Goal: Find specific page/section: Find specific page/section

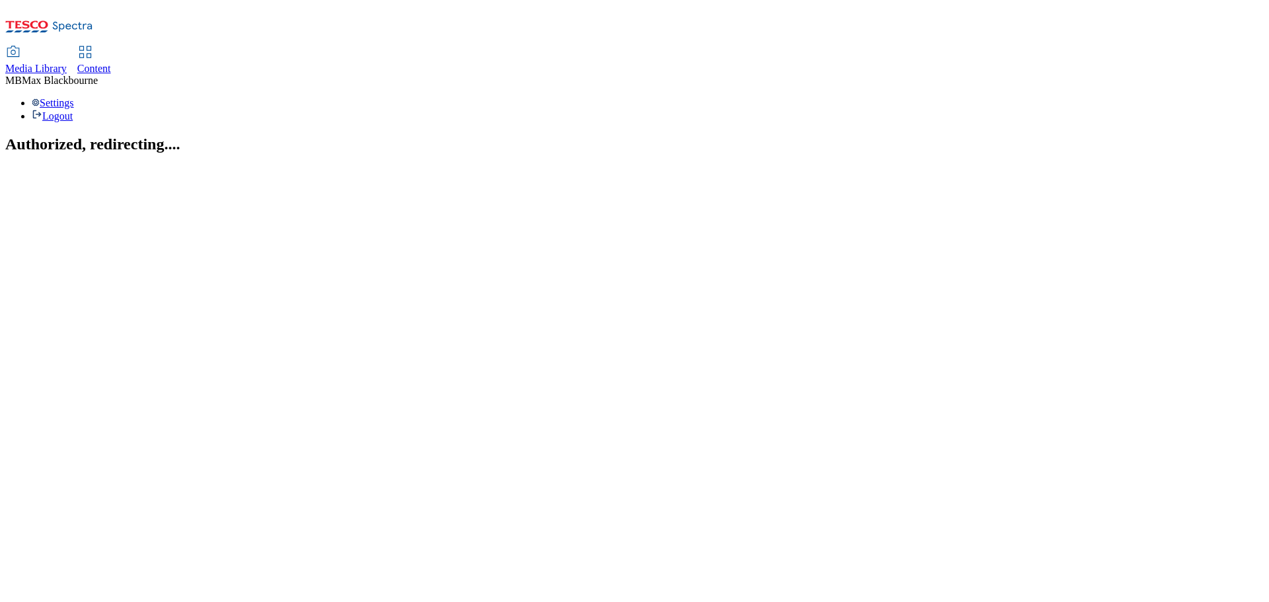
click at [21, 44] on icon at bounding box center [13, 52] width 16 height 16
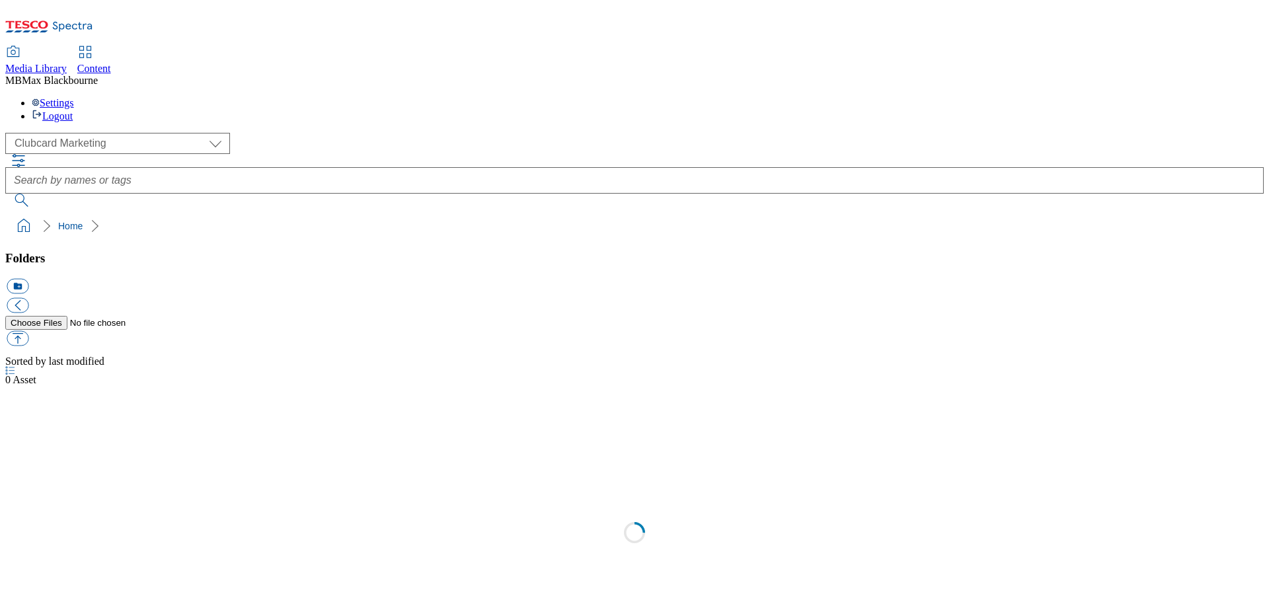
click at [111, 63] on span "Content" at bounding box center [94, 68] width 34 height 11
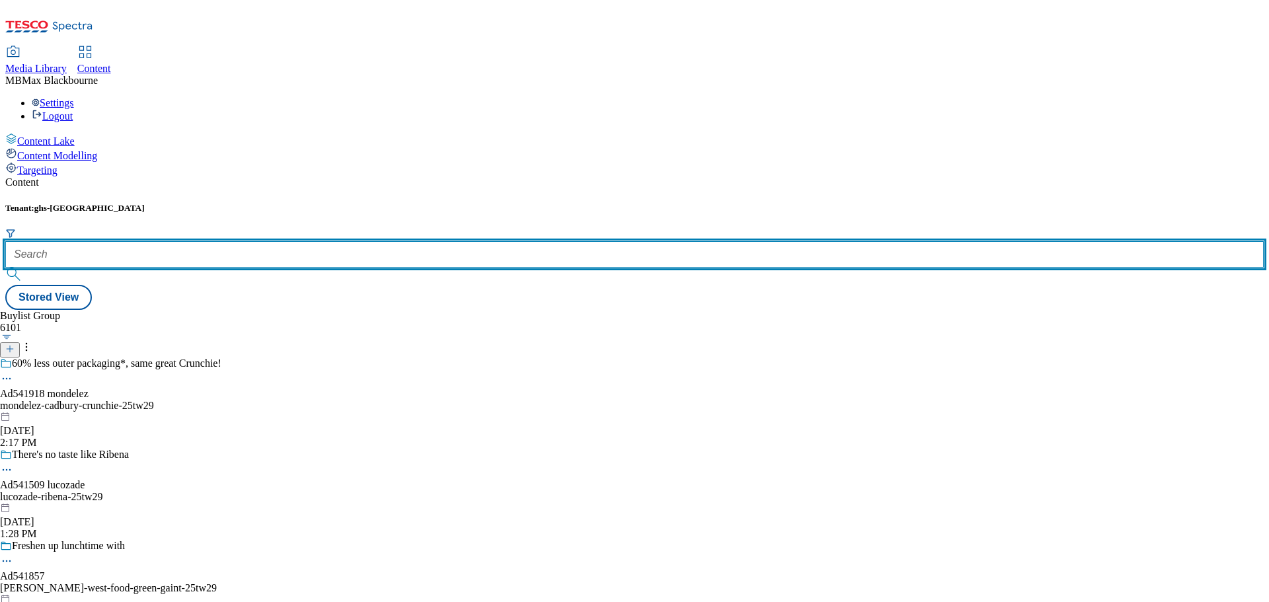
click at [307, 241] on input "text" at bounding box center [634, 254] width 1258 height 26
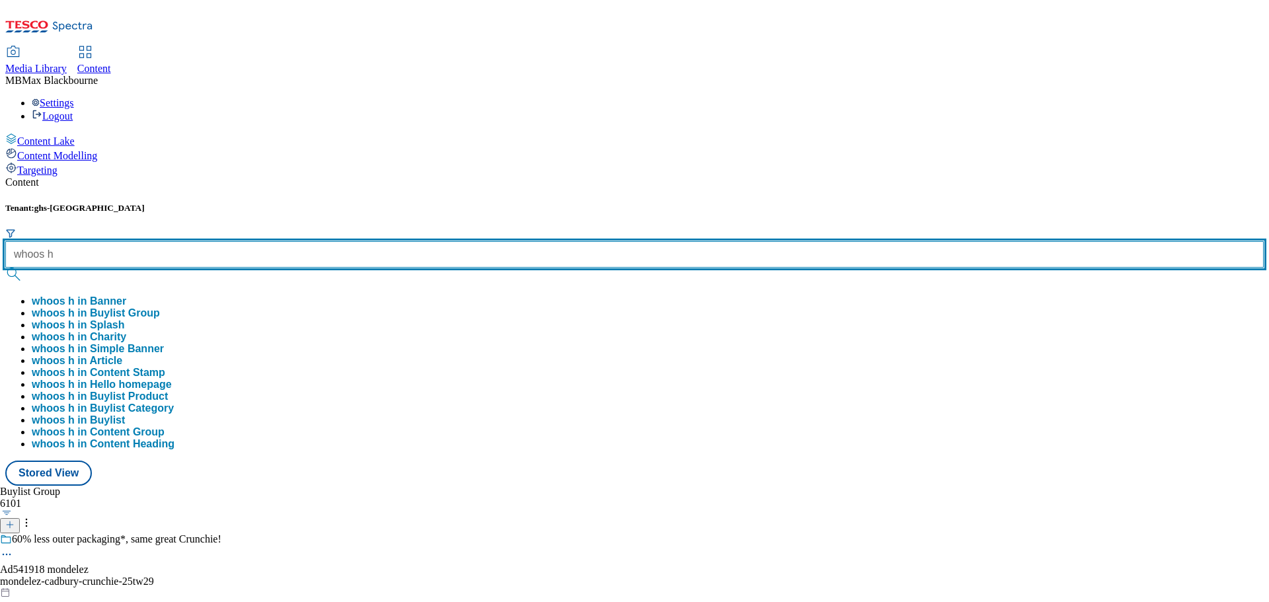
click at [290, 241] on input "whoos h" at bounding box center [634, 254] width 1258 height 26
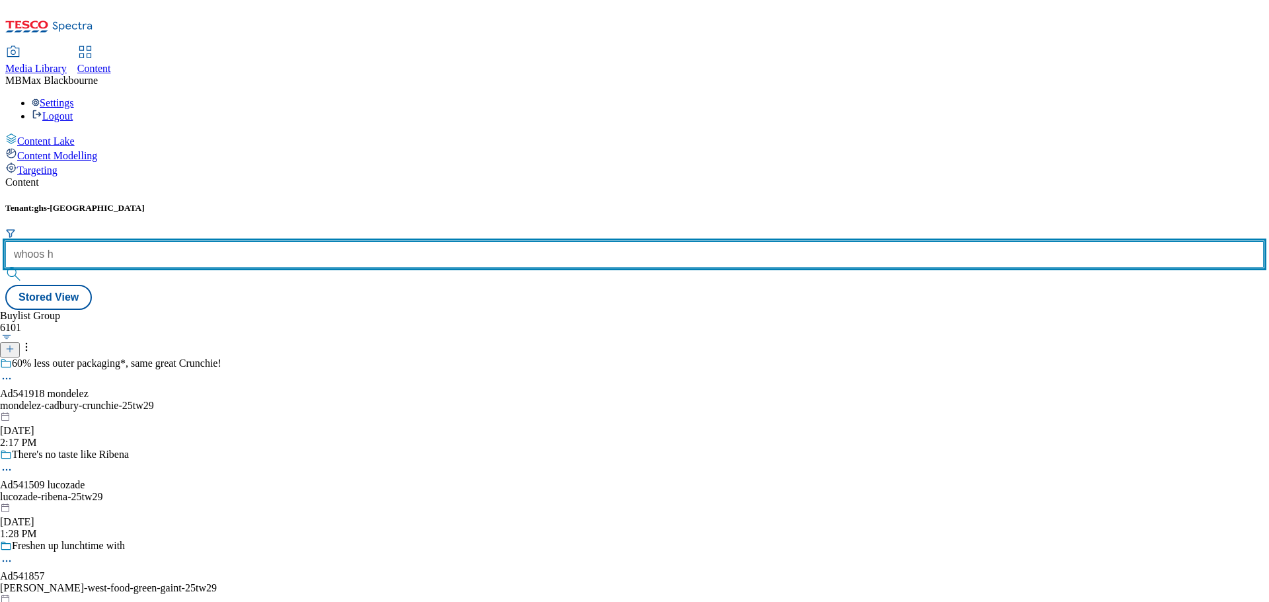
drag, startPoint x: 295, startPoint y: 111, endPoint x: 322, endPoint y: 111, distance: 26.4
click at [322, 241] on input "whoos h" at bounding box center [634, 254] width 1258 height 26
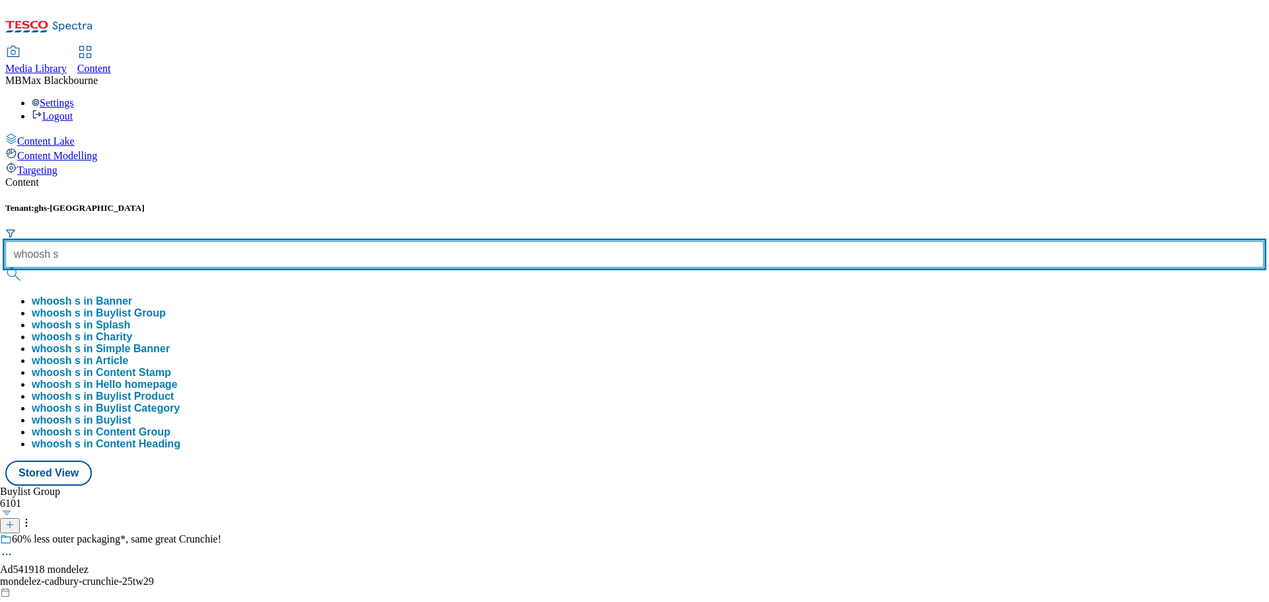
type input "whoosh s"
click at [5, 268] on button "submit" at bounding box center [14, 274] width 18 height 13
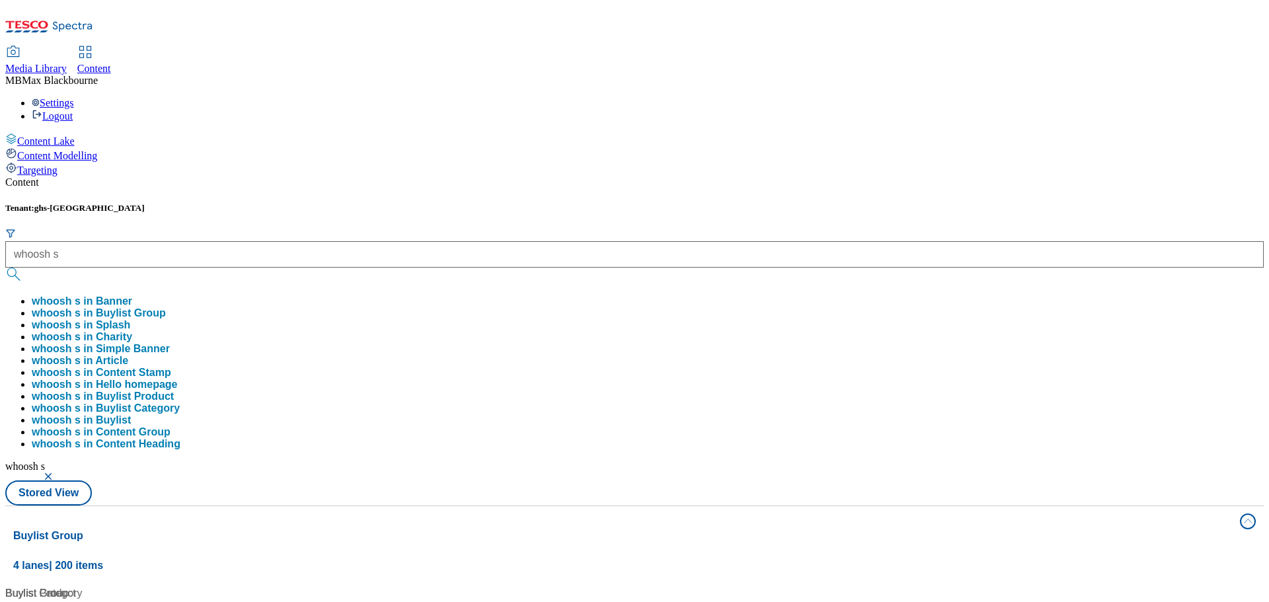
click at [676, 203] on div "Tenant: ghs-uk whoosh s whoosh s in Banner whoosh s in Buylist Group whoosh s i…" at bounding box center [634, 354] width 1258 height 303
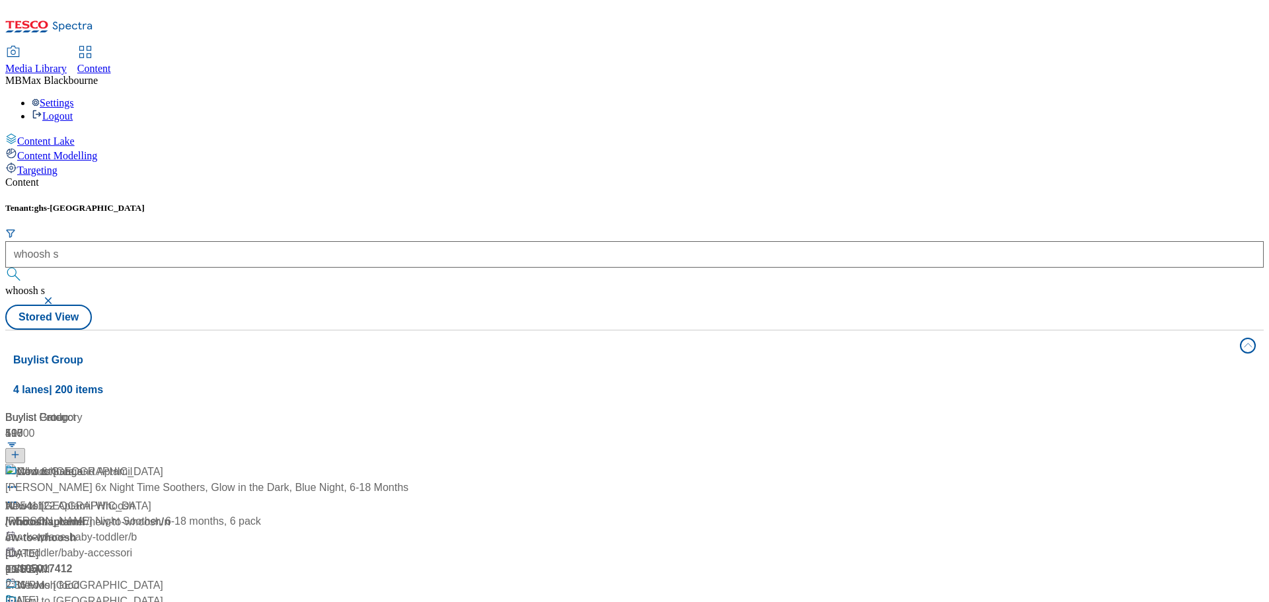
scroll to position [396, 0]
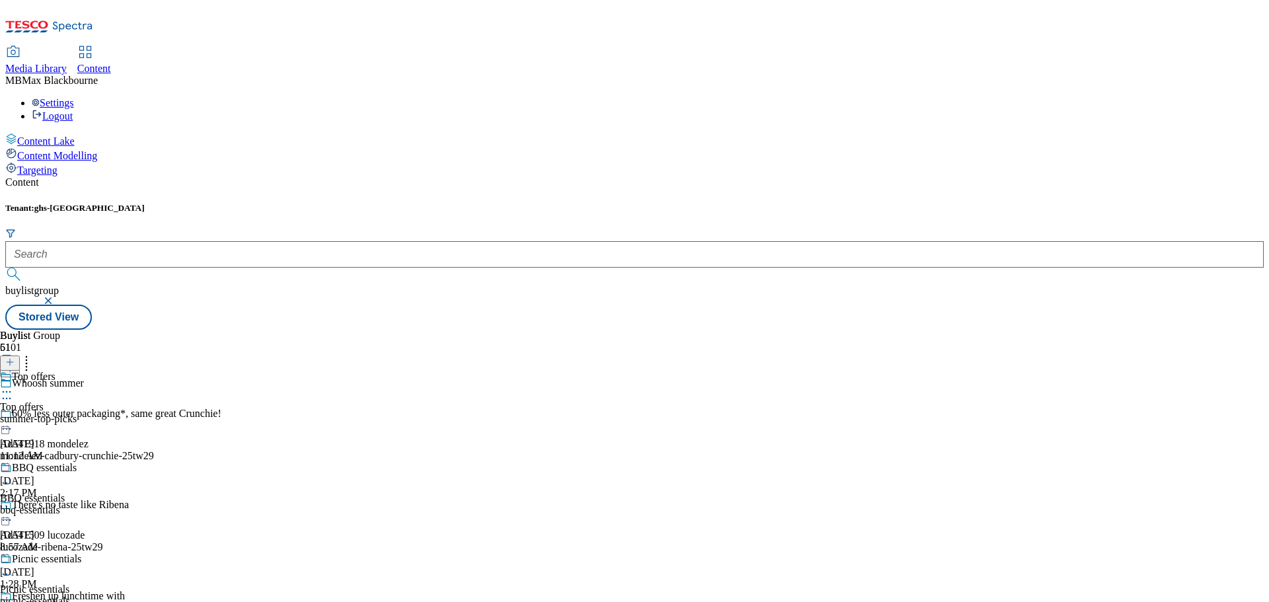
scroll to position [264, 0]
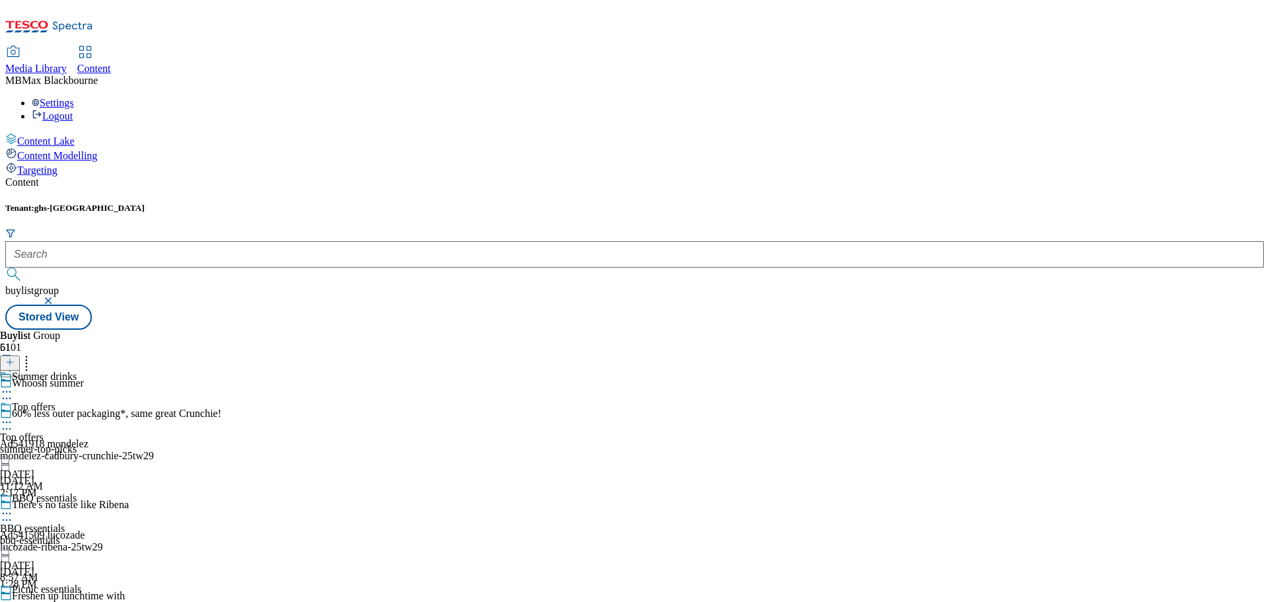
click at [77, 395] on div "Summer drinks Summer drinks summer-drinks Aug 27, 2025 10:23 AM" at bounding box center [38, 416] width 77 height 91
click at [77, 371] on div "Summer drinks Summer drinks summer-drinks Aug 27, 2025 10:23 AM" at bounding box center [38, 416] width 77 height 91
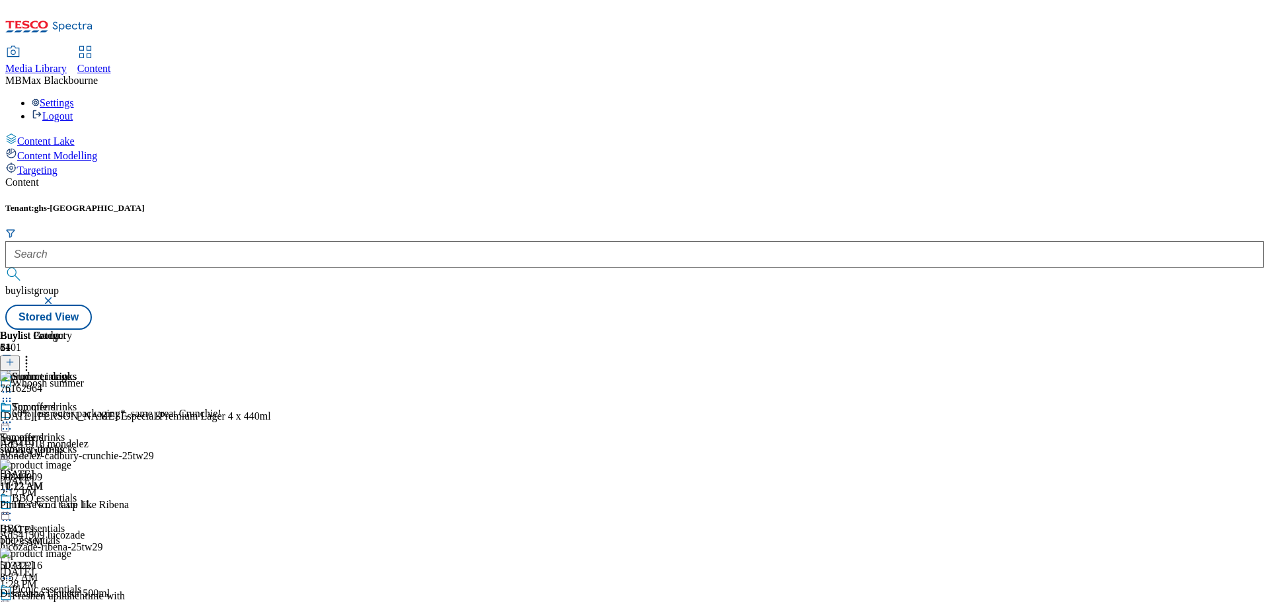
drag, startPoint x: 1132, startPoint y: 416, endPoint x: 1123, endPoint y: 152, distance: 263.8
click at [84, 377] on div "Whoosh summer" at bounding box center [48, 383] width 72 height 12
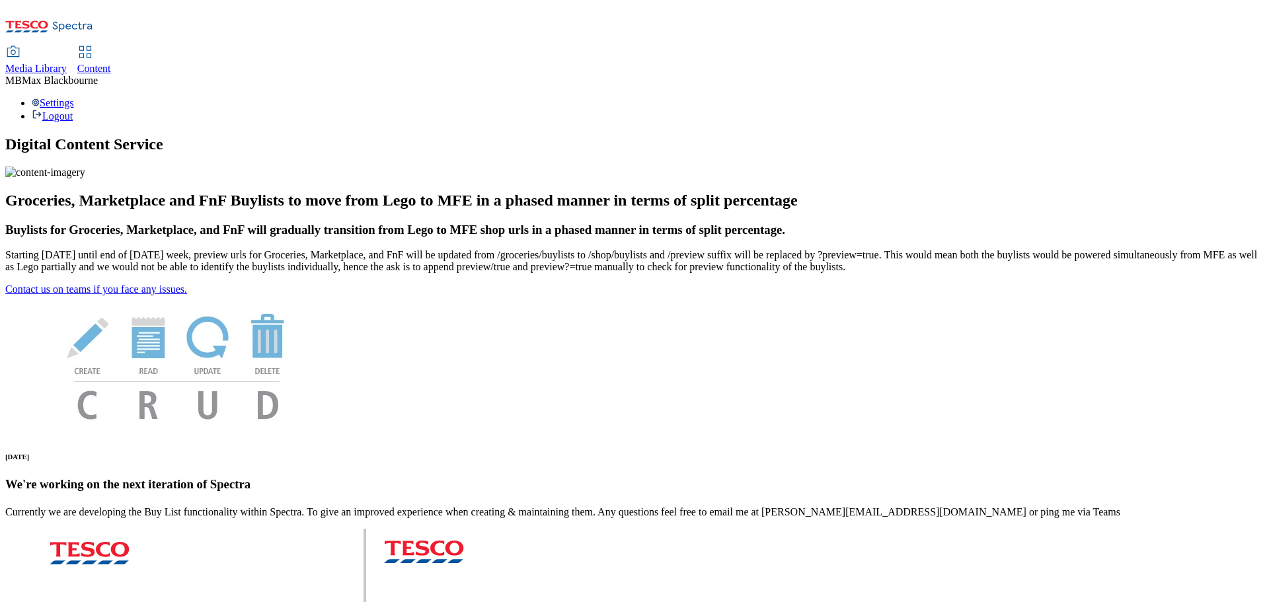
click at [111, 63] on span "Content" at bounding box center [94, 68] width 34 height 11
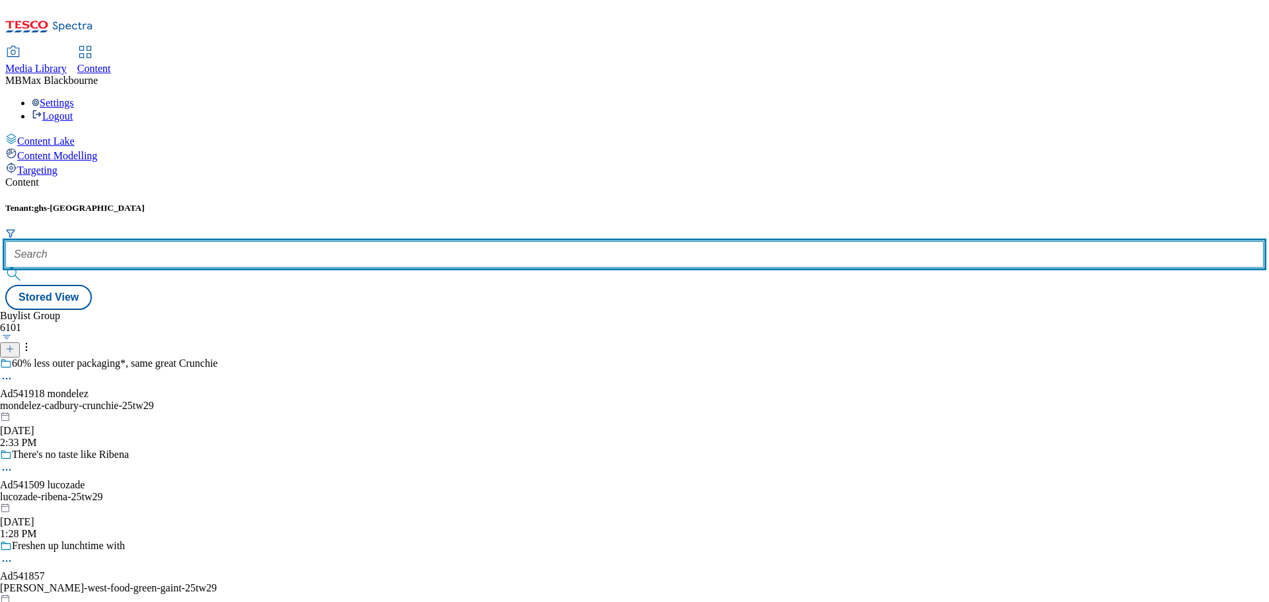
click at [319, 241] on input "text" at bounding box center [634, 254] width 1258 height 26
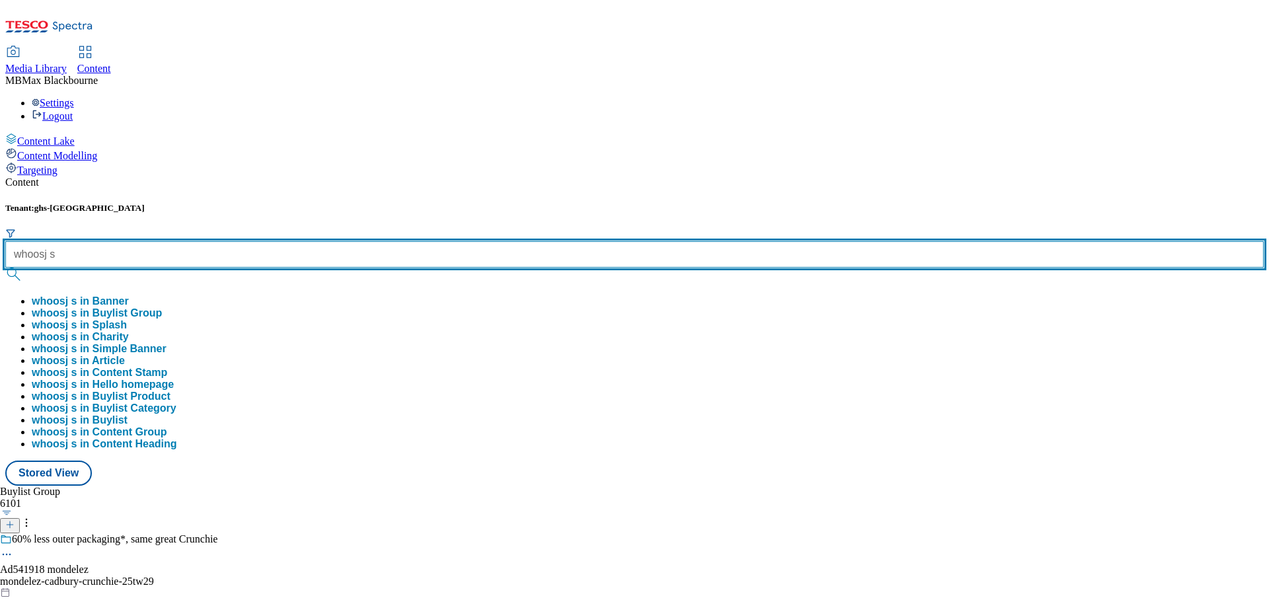
click at [293, 241] on input "whoosj s" at bounding box center [634, 254] width 1258 height 26
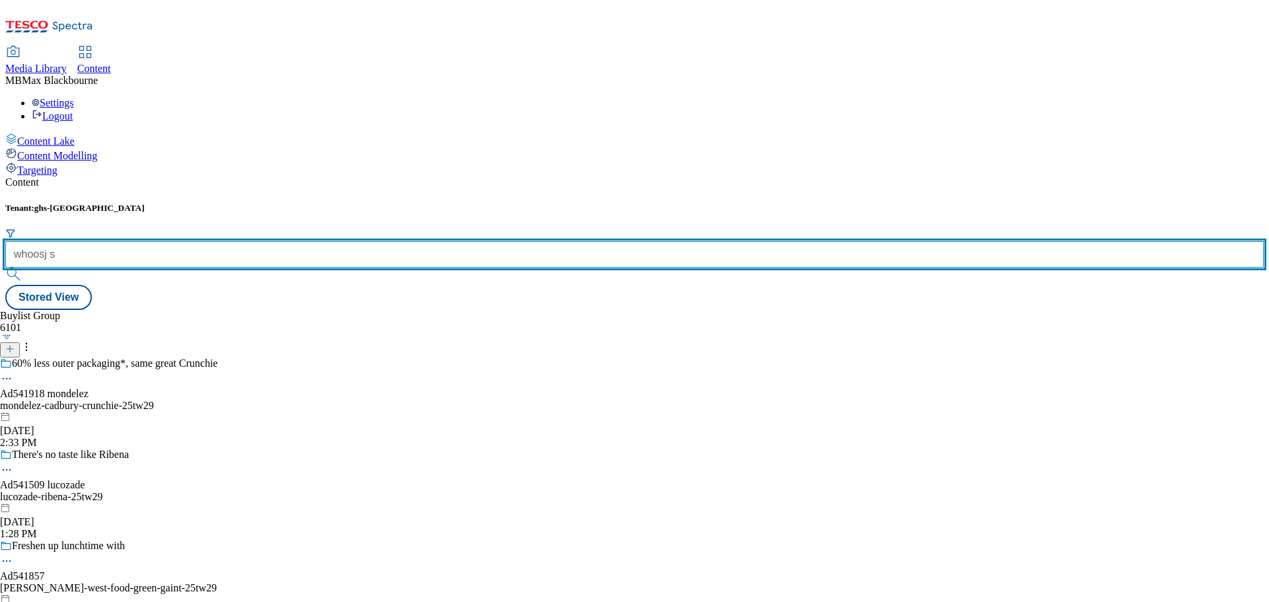
click at [295, 241] on input "whoosj s" at bounding box center [634, 254] width 1258 height 26
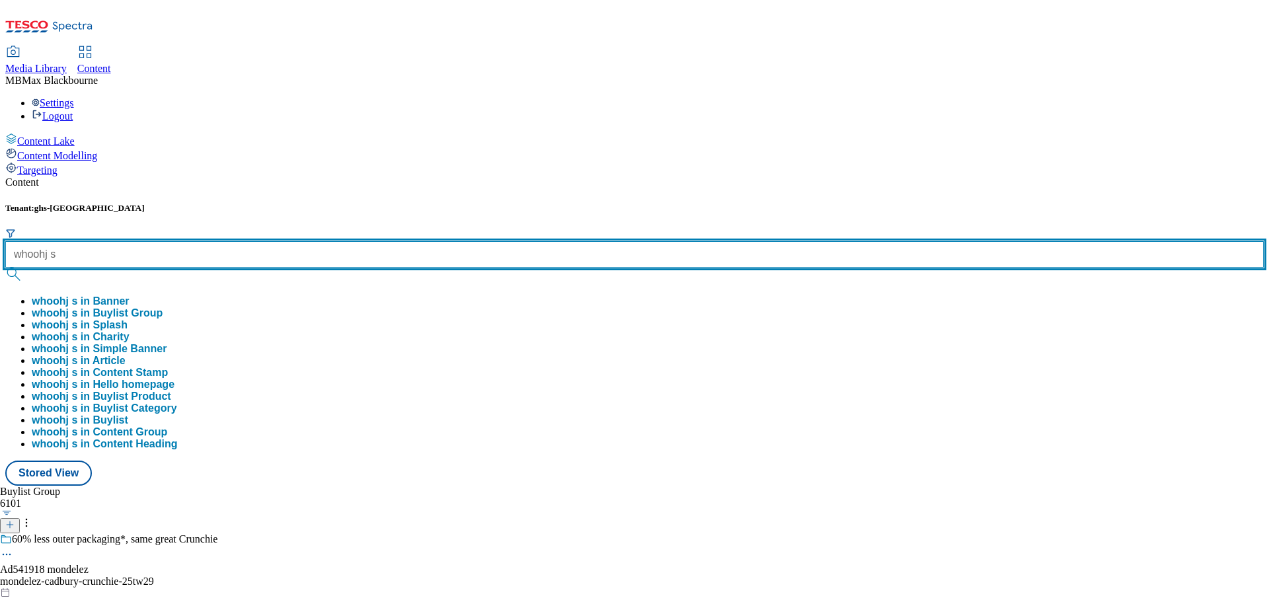
click at [5, 268] on button "submit" at bounding box center [14, 274] width 18 height 13
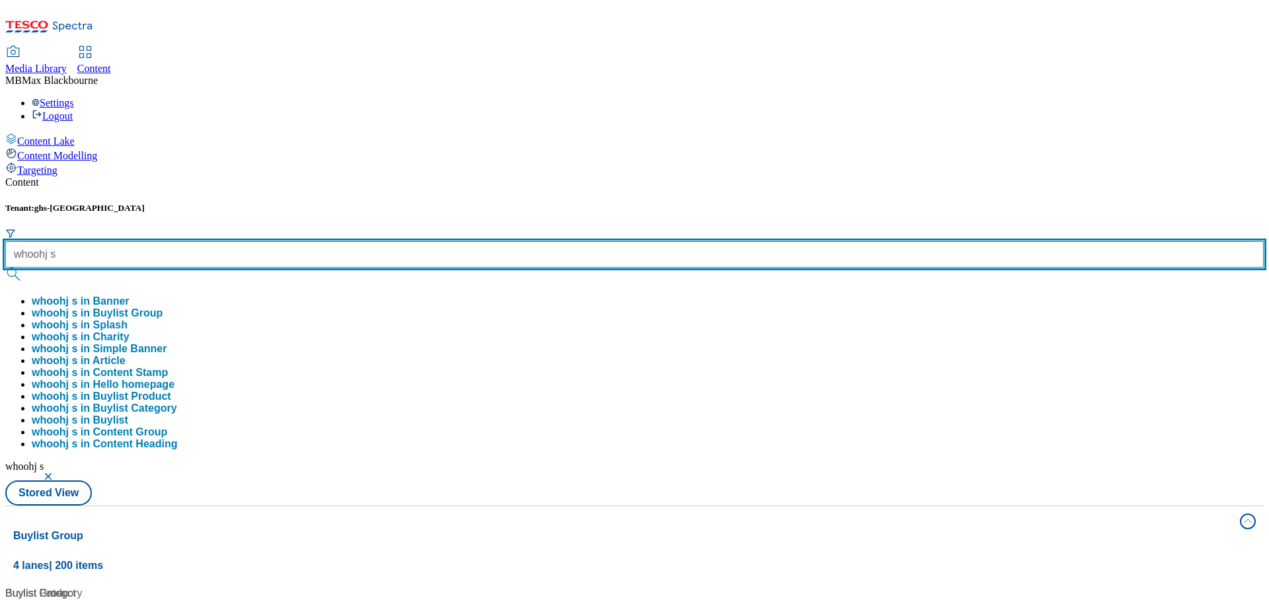
click at [300, 241] on input "whoohj s" at bounding box center [634, 254] width 1258 height 26
click at [5, 268] on button "submit" at bounding box center [14, 274] width 18 height 13
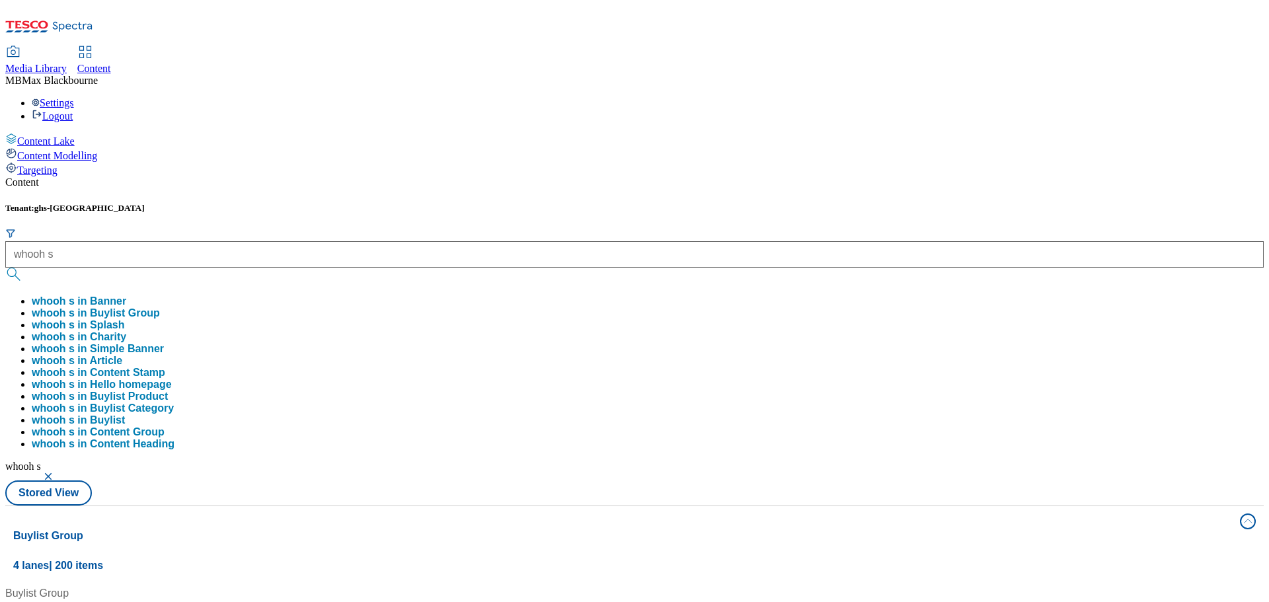
click at [543, 203] on div "Tenant: ghs-uk whooh s whooh s in Banner whooh s in Buylist Group whooh s in Sp…" at bounding box center [634, 354] width 1258 height 303
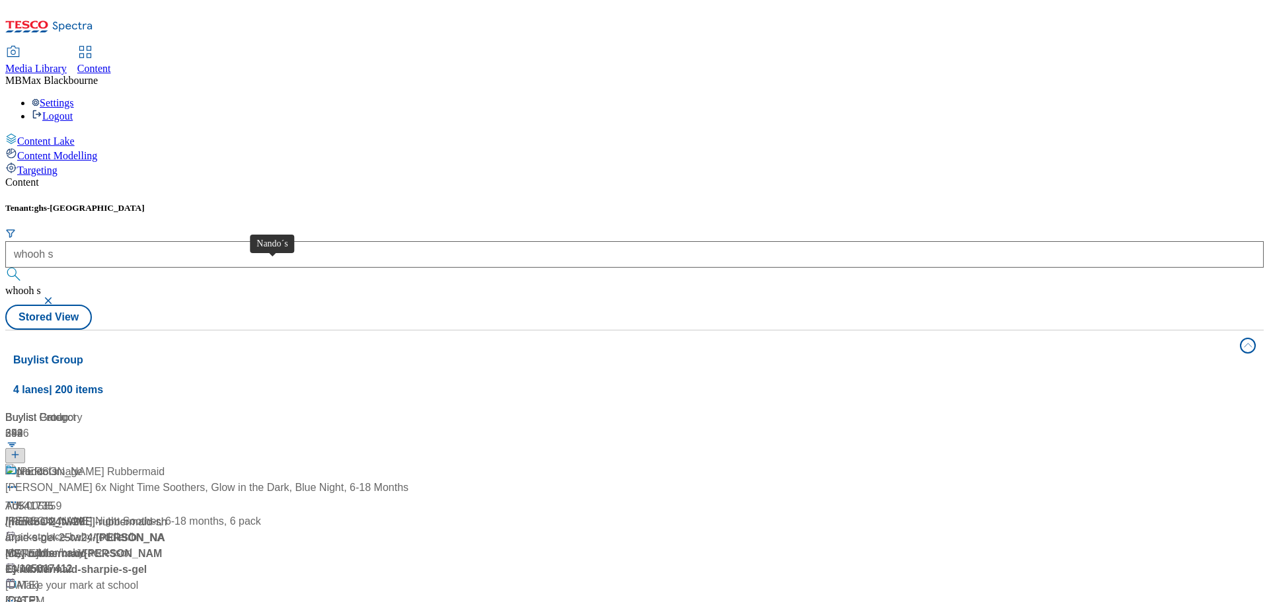
scroll to position [66, 0]
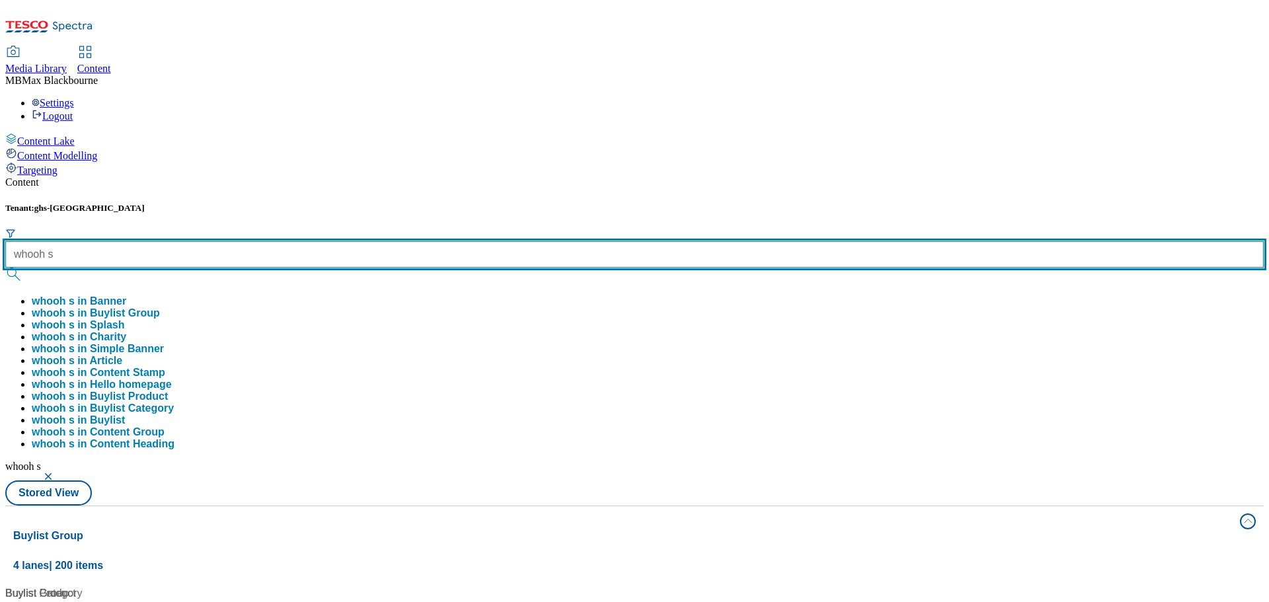
click at [310, 241] on input "whooh s" at bounding box center [634, 254] width 1258 height 26
click at [289, 241] on input "whooh s" at bounding box center [634, 254] width 1258 height 26
click at [333, 241] on input "whoosh s" at bounding box center [634, 254] width 1258 height 26
type input "whoosh s"
click at [5, 268] on button "submit" at bounding box center [14, 274] width 18 height 13
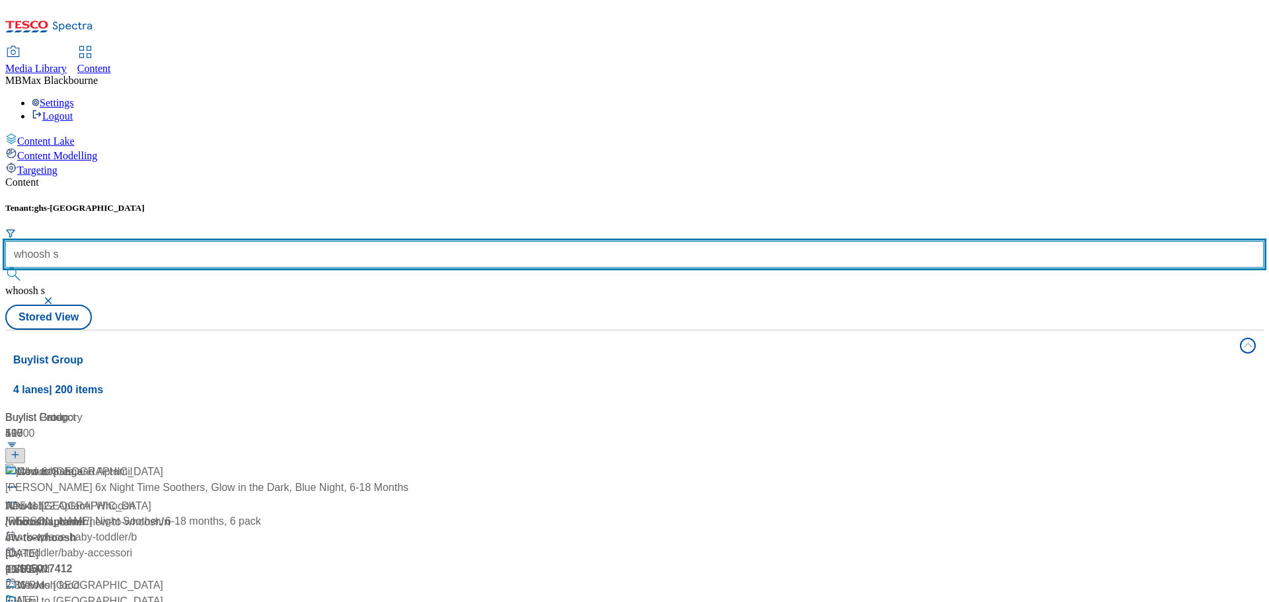
scroll to position [396, 0]
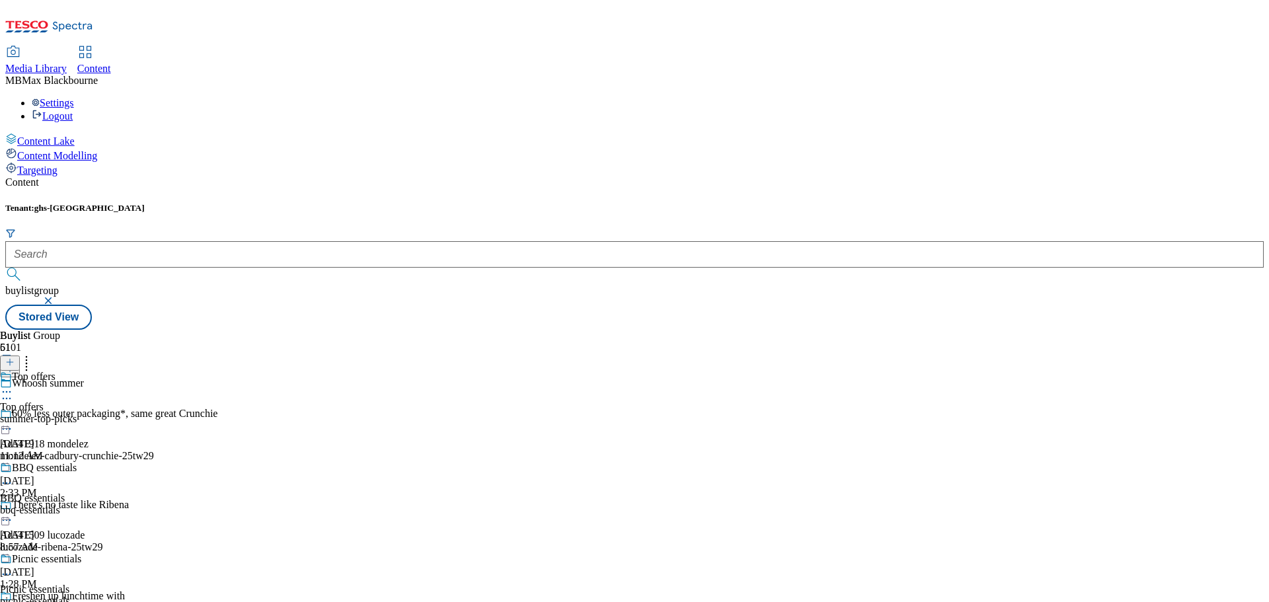
scroll to position [264, 0]
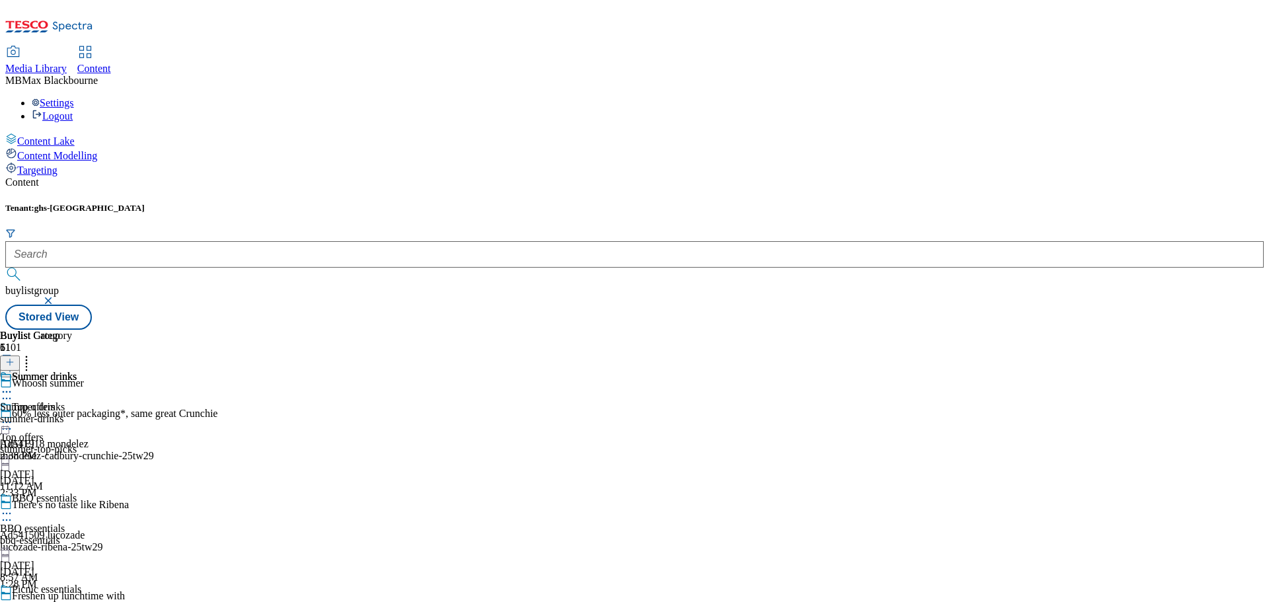
click at [978, 330] on div "Buylist Group 6101 Whoosh summer 60% less outer packaging*, same great Crunchie…" at bounding box center [634, 330] width 1258 height 0
click at [908, 330] on div "Buylist Group 6101 Whoosh summer 60% less outer packaging*, same great Crunchie…" at bounding box center [634, 330] width 1258 height 0
